Goal: Information Seeking & Learning: Check status

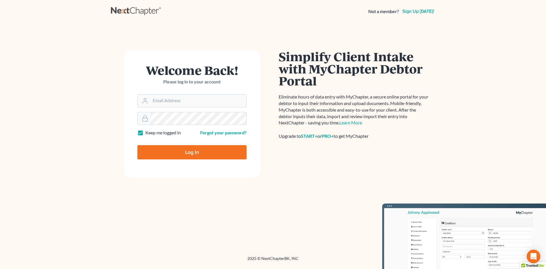
type input "tmstbbs@gmail.com"
click at [197, 156] on input "Log In" at bounding box center [191, 152] width 109 height 14
type input "Thinking..."
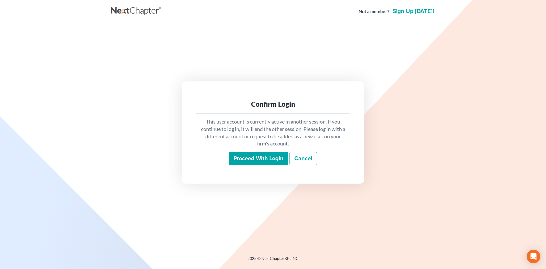
click at [267, 156] on input "Proceed with login" at bounding box center [258, 158] width 59 height 13
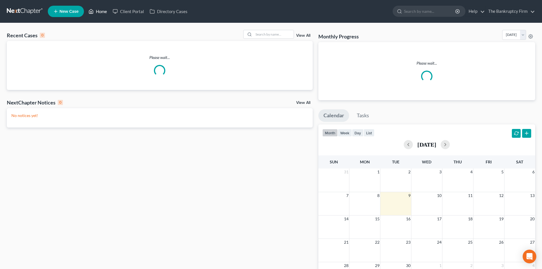
click at [102, 14] on link "Home" at bounding box center [98, 11] width 24 height 10
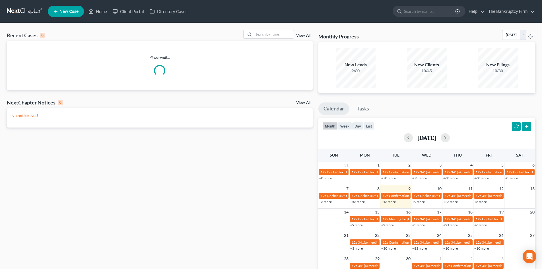
click at [299, 37] on link "View All" at bounding box center [303, 36] width 14 height 4
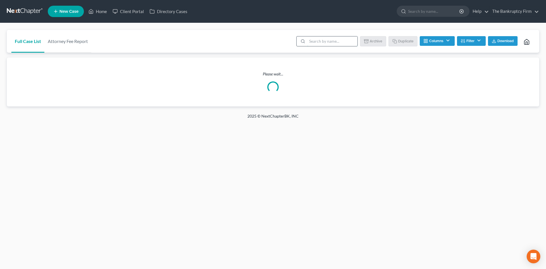
click at [323, 46] on input "search" at bounding box center [332, 41] width 50 height 10
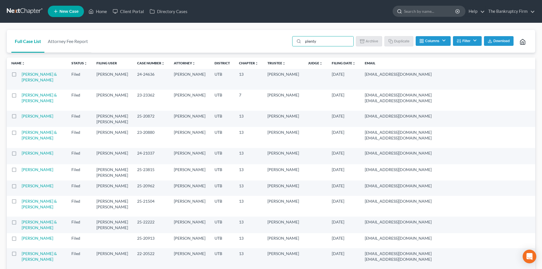
click at [439, 12] on input "search" at bounding box center [430, 11] width 52 height 11
click at [319, 44] on input "plenty" at bounding box center [328, 41] width 50 height 10
type input "plenty"
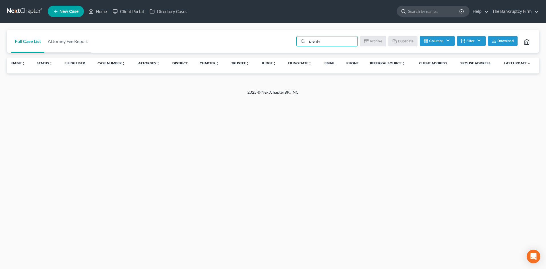
click at [424, 13] on input "search" at bounding box center [434, 11] width 52 height 11
type input "plenty"
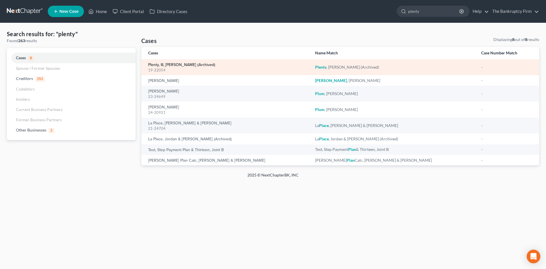
click at [192, 64] on link "Plenty, III, [PERSON_NAME] (Archived)" at bounding box center [181, 65] width 67 height 4
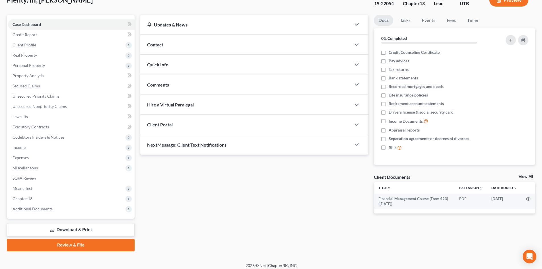
scroll to position [44, 0]
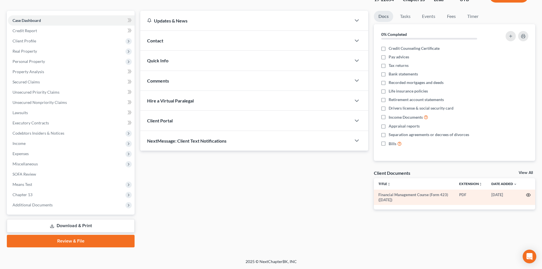
click at [526, 194] on icon "button" at bounding box center [528, 195] width 5 height 5
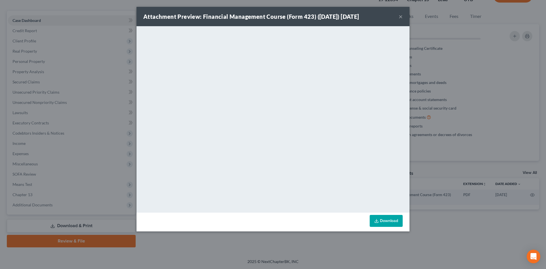
click at [400, 15] on button "×" at bounding box center [401, 16] width 4 height 7
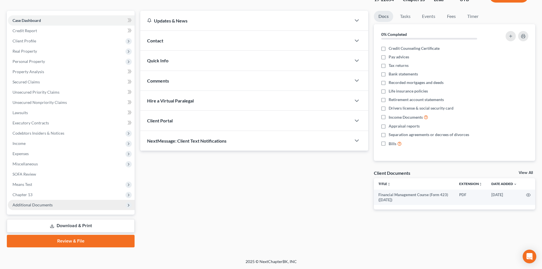
click at [59, 202] on span "Additional Documents" at bounding box center [71, 205] width 127 height 10
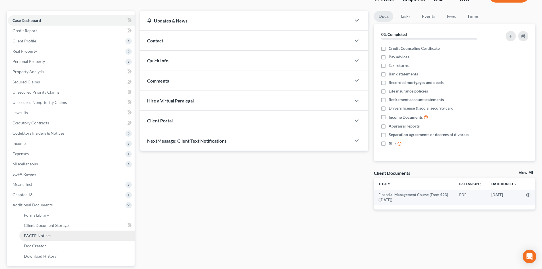
click at [71, 233] on link "PACER Notices" at bounding box center [76, 235] width 115 height 10
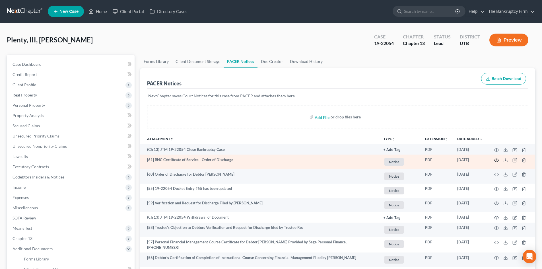
click at [494, 161] on icon "button" at bounding box center [496, 160] width 5 height 5
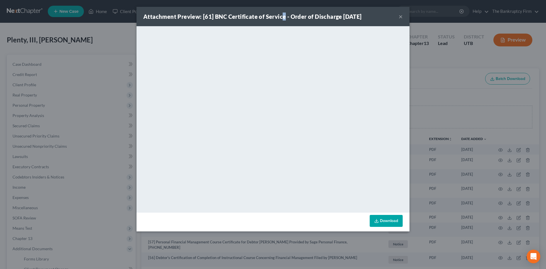
click at [284, 13] on div "Attachment Preview: [61] BNC Certificate of Service - Order of Discharge [DATE]" at bounding box center [252, 17] width 218 height 8
click at [401, 16] on button "×" at bounding box center [401, 16] width 4 height 7
